Goal: Navigation & Orientation: Find specific page/section

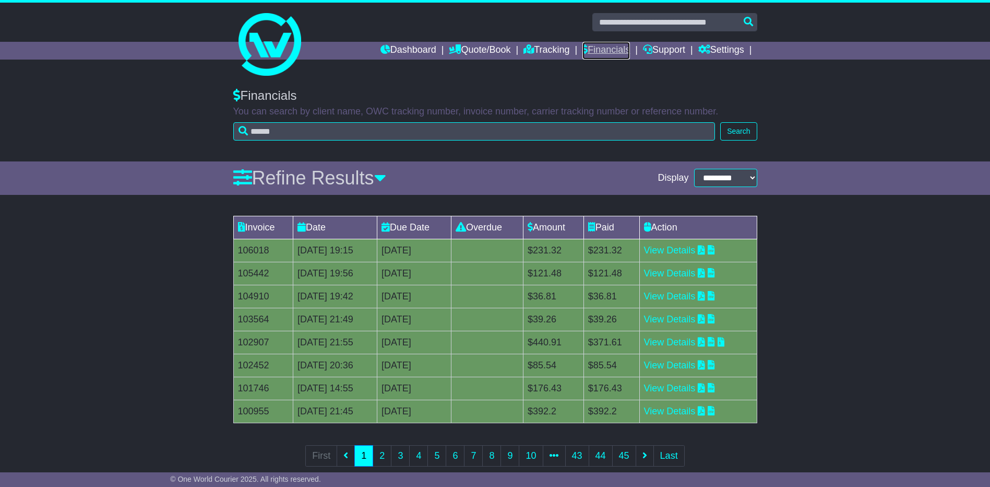
click at [606, 50] on link "Financials" at bounding box center [607, 51] width 48 height 18
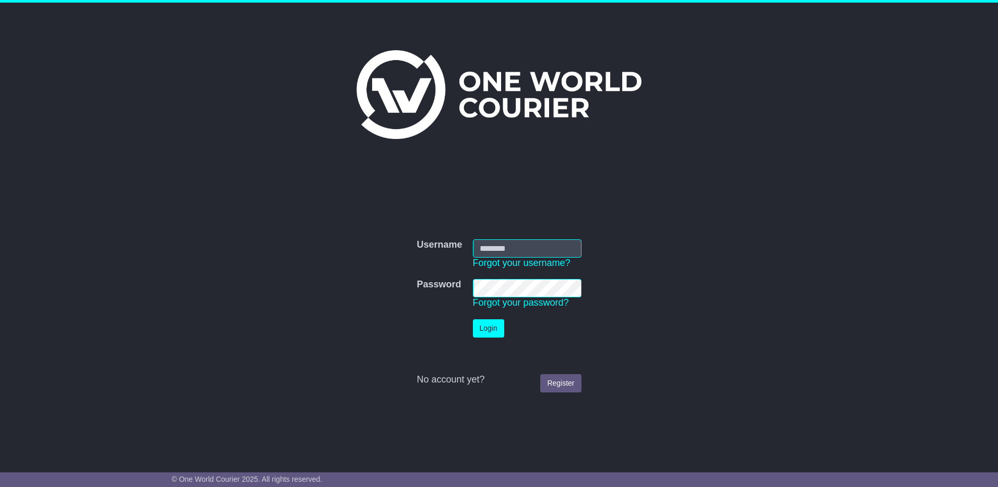
type input "**********"
click at [487, 330] on button "Login" at bounding box center [488, 328] width 31 height 18
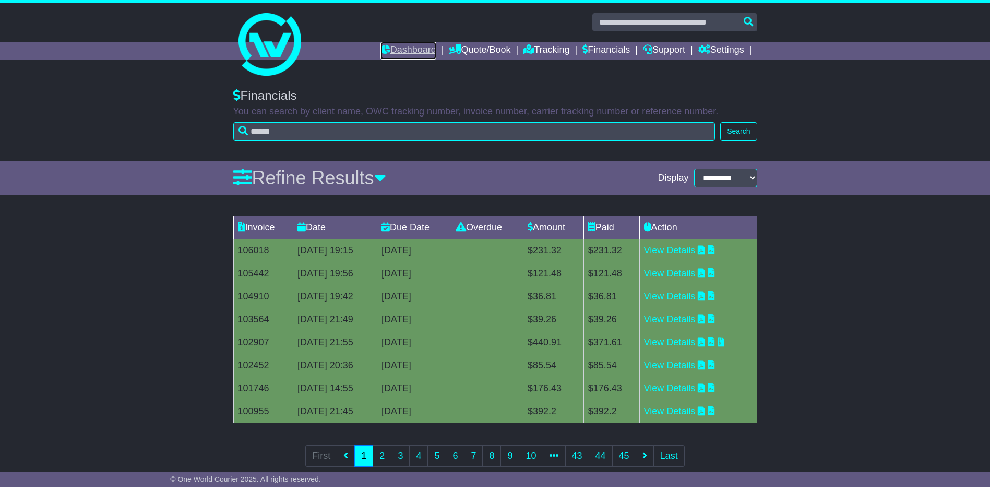
click at [400, 46] on link "Dashboard" at bounding box center [409, 51] width 56 height 18
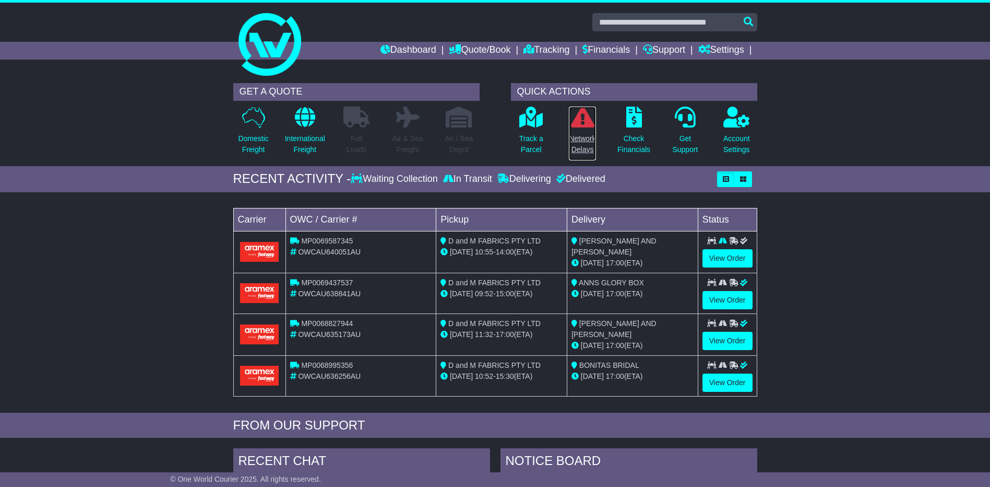
click at [584, 143] on p "Network Delays" at bounding box center [582, 144] width 27 height 22
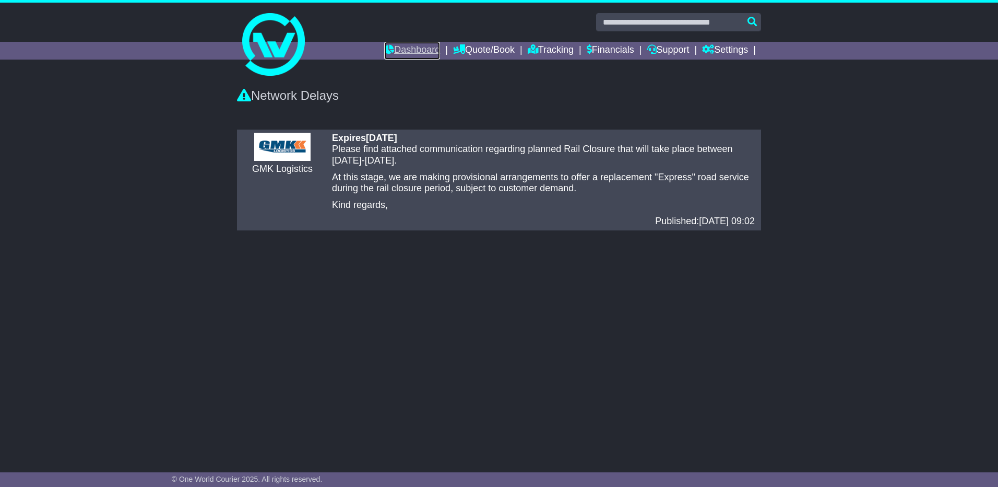
click at [401, 48] on link "Dashboard" at bounding box center [412, 51] width 56 height 18
